Goal: Task Accomplishment & Management: Manage account settings

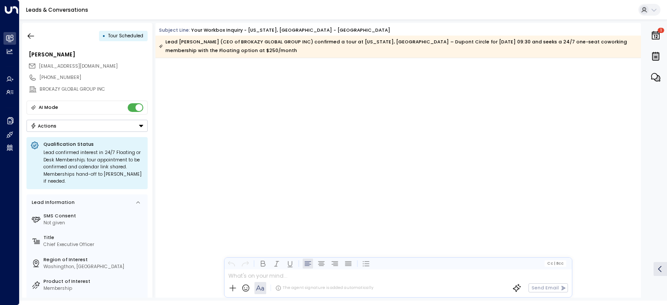
scroll to position [2177, 0]
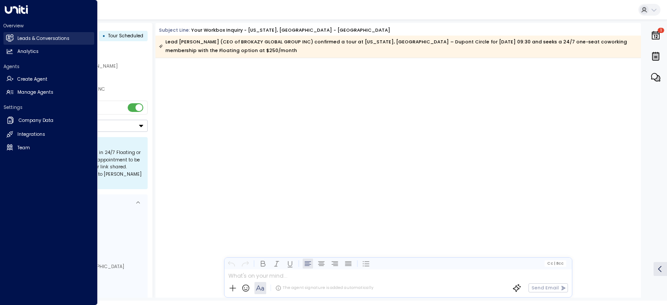
scroll to position [2839, 0]
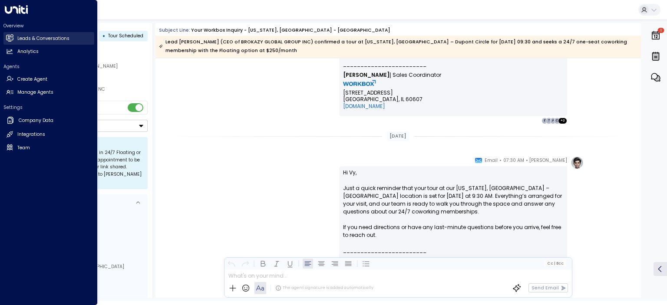
click at [28, 41] on h2 "Leads & Conversations" at bounding box center [43, 38] width 52 height 7
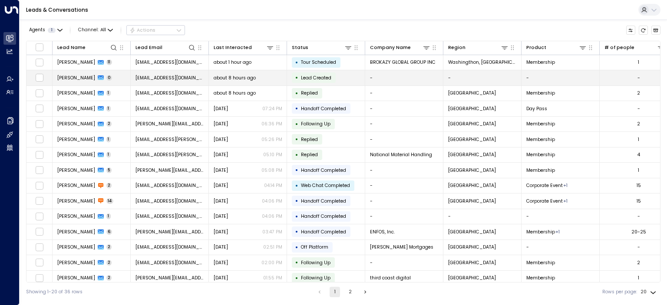
click at [83, 77] on span "Fowsiyo Ahmed" at bounding box center [76, 78] width 38 height 7
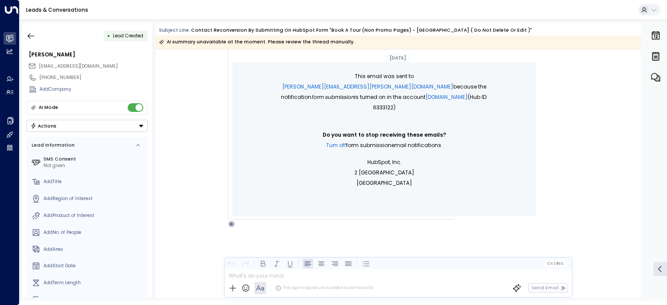
scroll to position [596, 0]
click at [33, 33] on icon "button" at bounding box center [30, 36] width 9 height 9
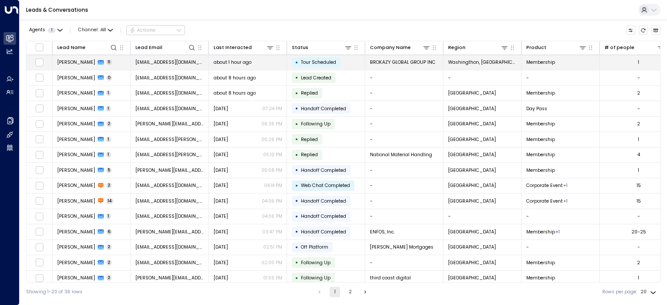
click at [69, 61] on span "[PERSON_NAME]" at bounding box center [76, 62] width 38 height 7
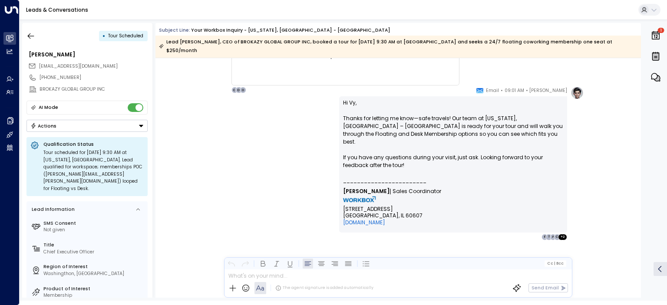
scroll to position [3210, 0]
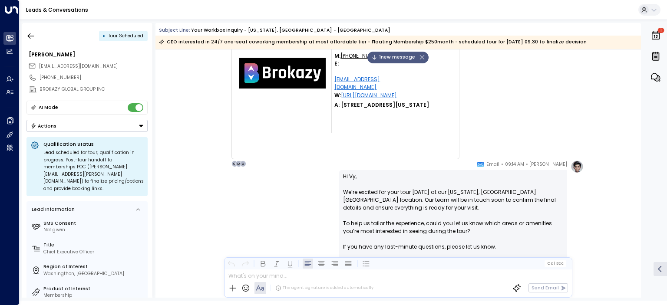
scroll to position [3631, 0]
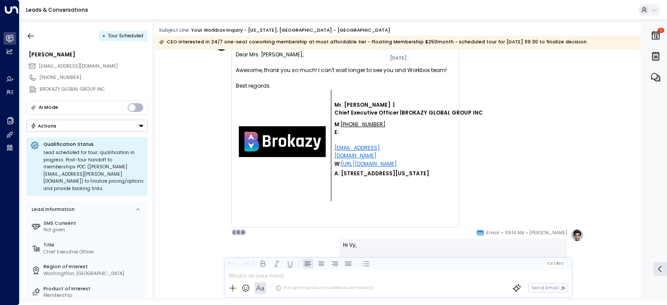
scroll to position [3715, 0]
